Goal: Task Accomplishment & Management: Manage account settings

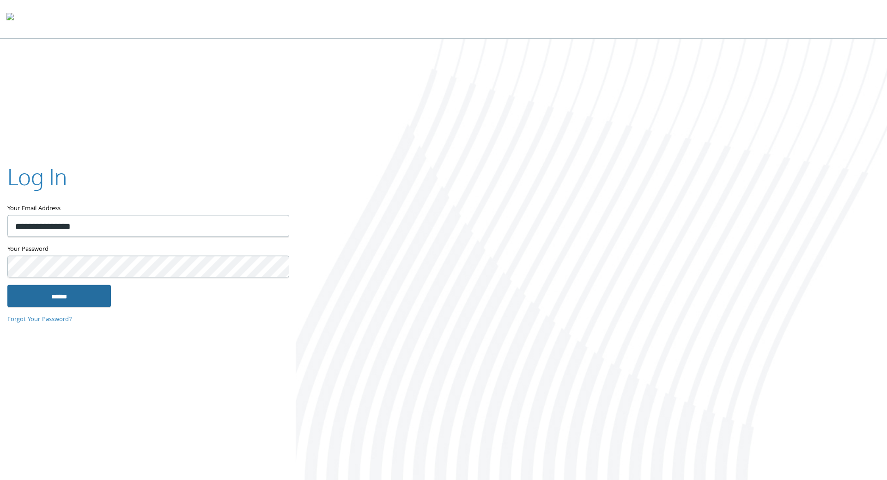
type input "**********"
click at [85, 296] on input "******" at bounding box center [58, 295] width 103 height 22
